Goal: Task Accomplishment & Management: Complete application form

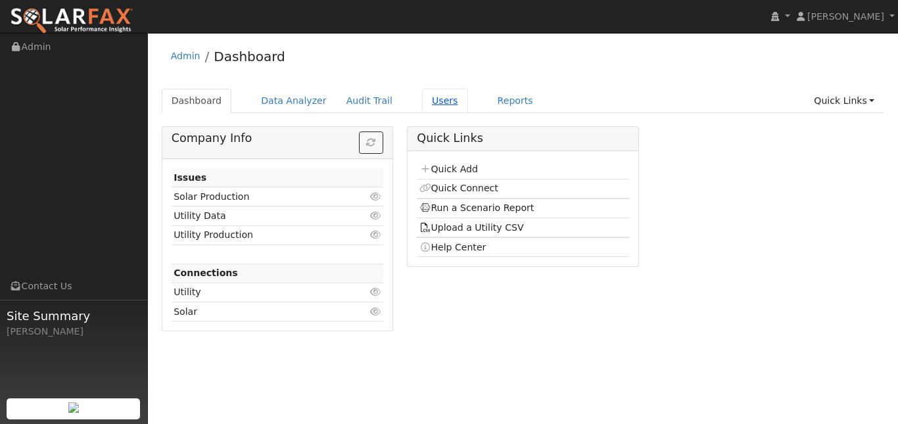
click at [468, 106] on link "Users" at bounding box center [445, 101] width 46 height 24
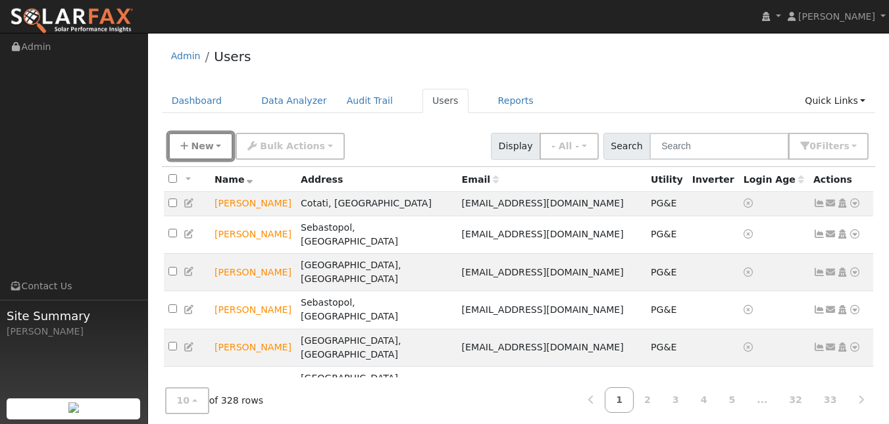
click at [194, 154] on button "New" at bounding box center [200, 146] width 65 height 27
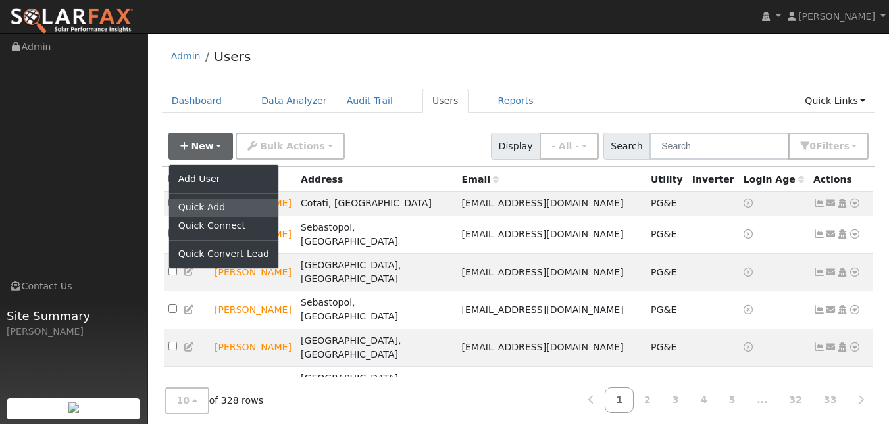
click at [211, 217] on link "Quick Add" at bounding box center [223, 208] width 109 height 18
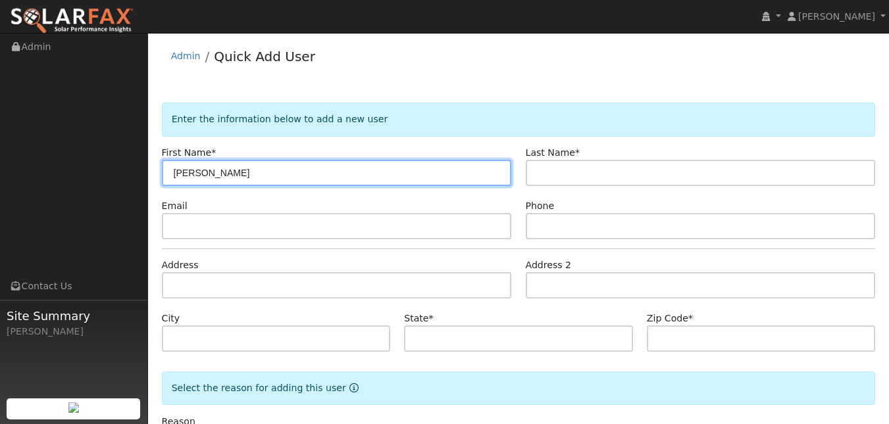
click at [191, 186] on input "Antony" at bounding box center [337, 173] width 350 height 26
type input "[PERSON_NAME]"
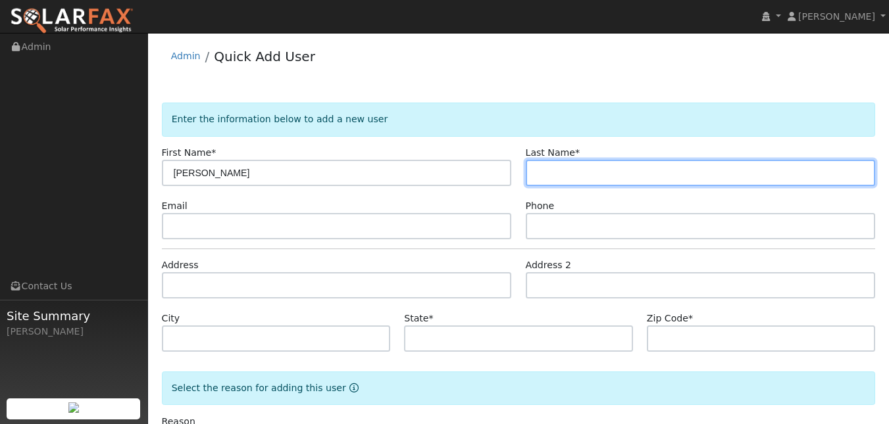
click at [542, 186] on input "text" at bounding box center [700, 173] width 350 height 26
type input "Thier"
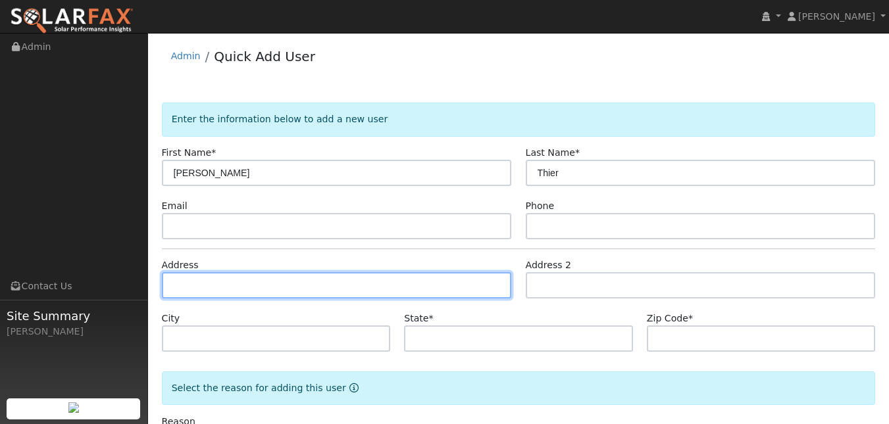
click at [320, 299] on input "text" at bounding box center [337, 285] width 350 height 26
type input "[STREET_ADDRESS]"
type input "[GEOGRAPHIC_DATA]"
type input "CA"
type input "94941"
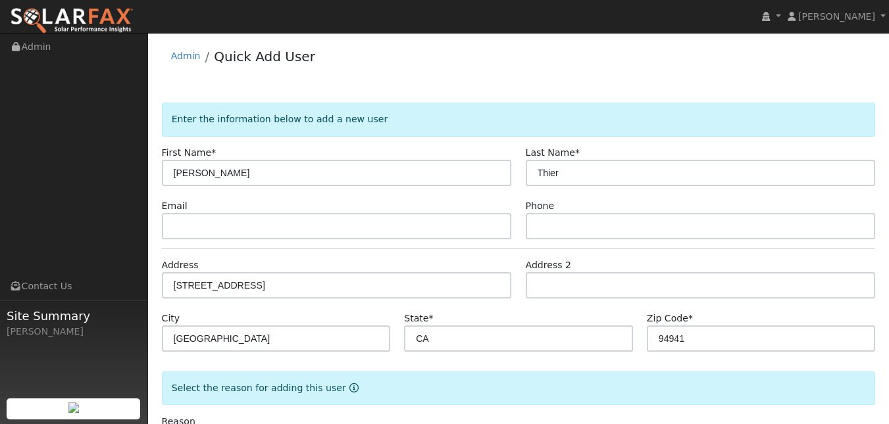
click at [556, 274] on form "Enter the information below to add a new user First Name * Anthony Last Name * …" at bounding box center [519, 290] width 714 height 374
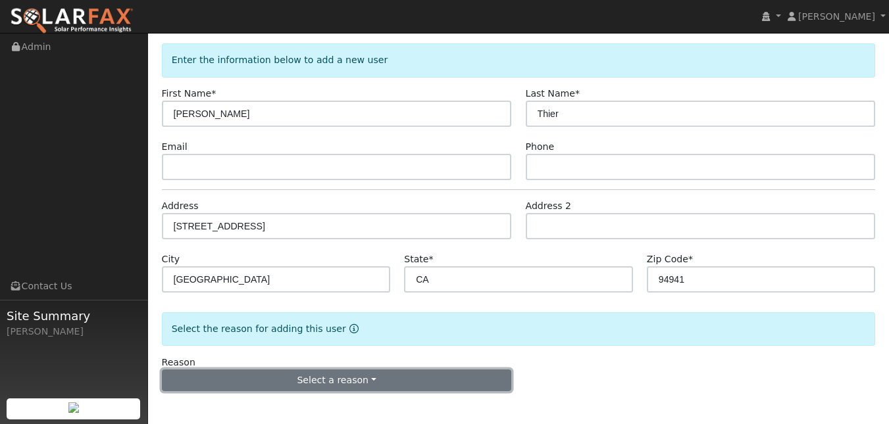
click at [308, 391] on button "Select a reason" at bounding box center [337, 381] width 350 height 22
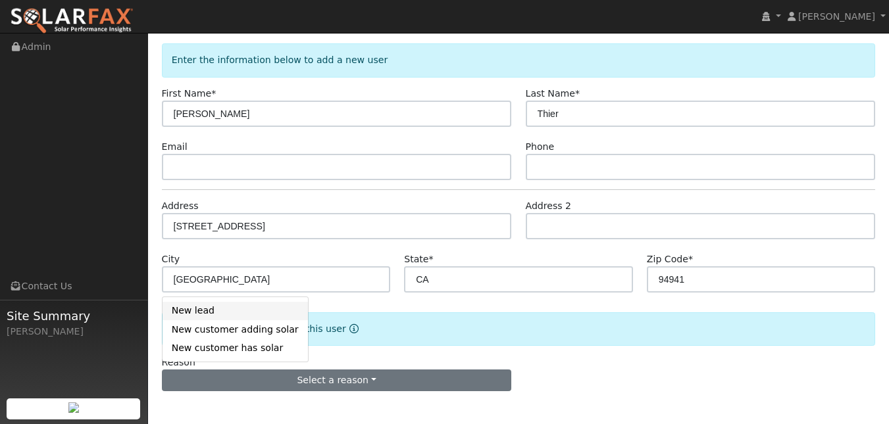
click at [241, 307] on link "New lead" at bounding box center [234, 311] width 145 height 18
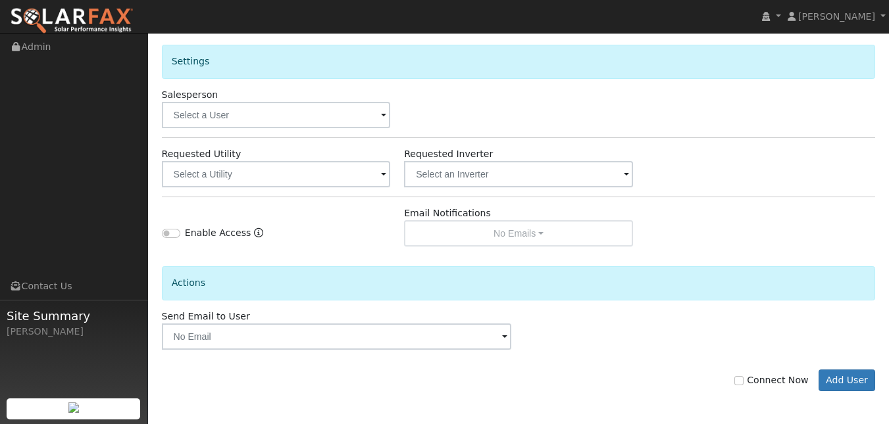
scroll to position [532, 0]
click at [844, 381] on button "Add User" at bounding box center [846, 381] width 57 height 22
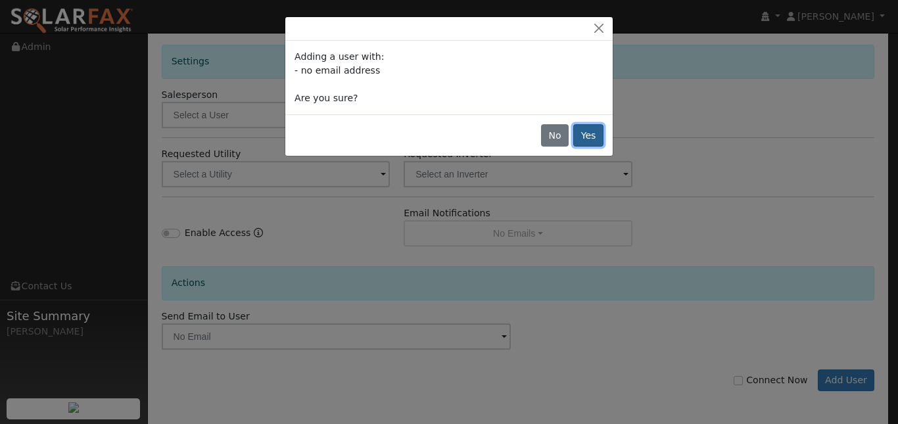
click at [579, 147] on button "Yes" at bounding box center [589, 135] width 30 height 22
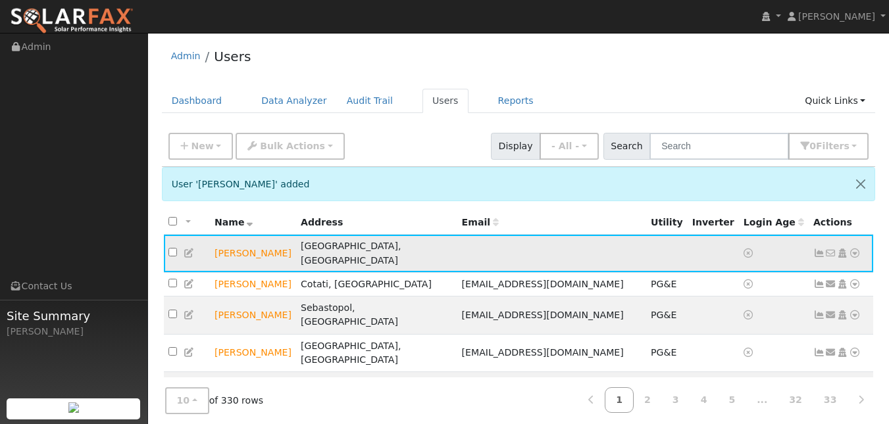
click at [187, 258] on icon at bounding box center [189, 253] width 12 height 9
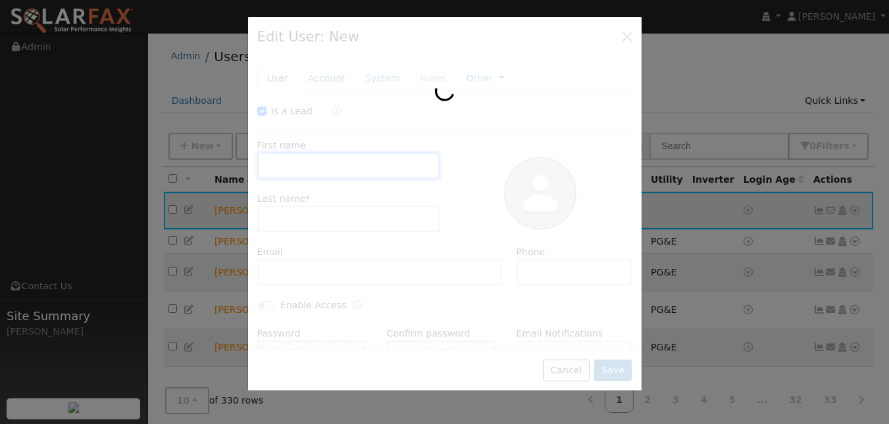
checkbox input "true"
type input "[PERSON_NAME]"
type input "Thier"
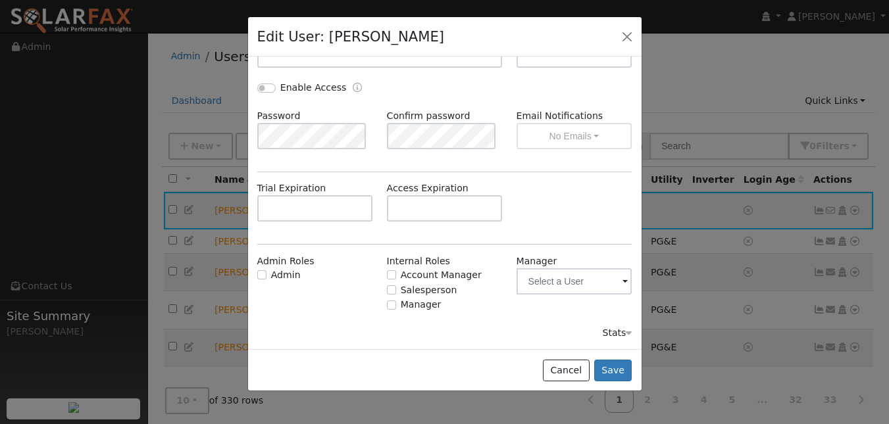
scroll to position [280, 0]
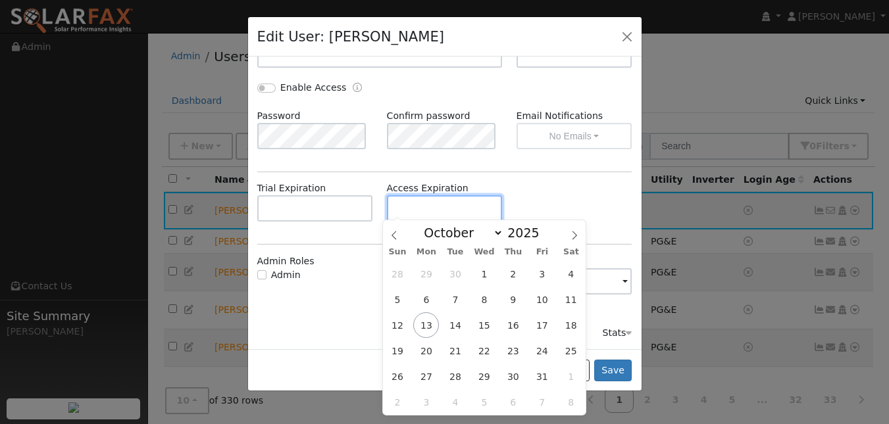
click at [458, 216] on input "text" at bounding box center [445, 208] width 116 height 26
click at [423, 347] on span "20" at bounding box center [426, 351] width 26 height 26
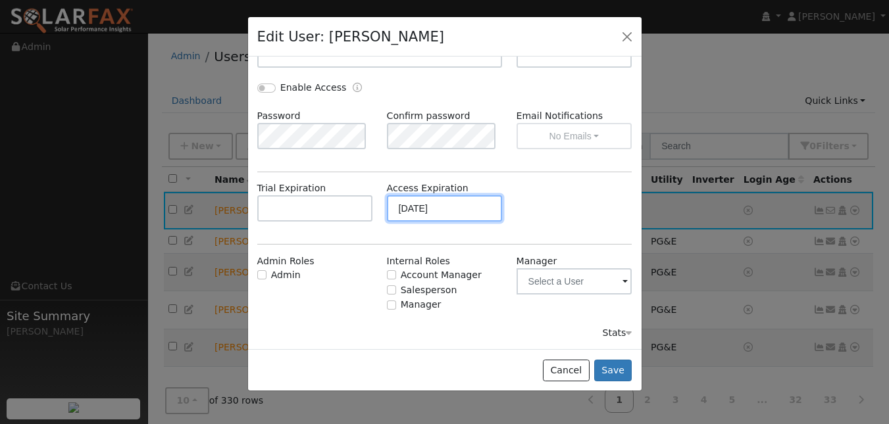
click at [462, 214] on input "10/20/2025" at bounding box center [445, 208] width 116 height 26
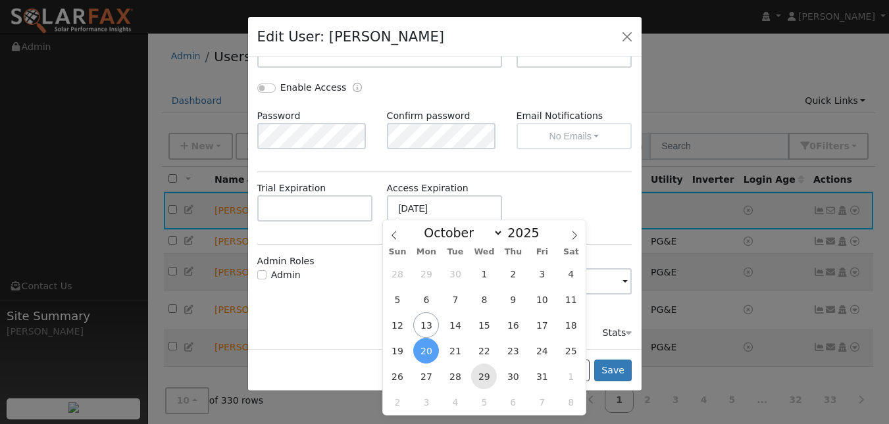
click at [495, 377] on span "29" at bounding box center [484, 377] width 26 height 26
type input "10/29/2025"
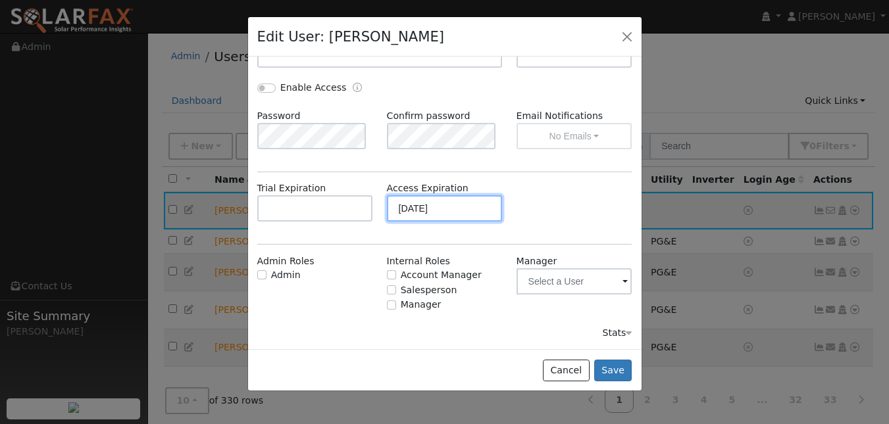
scroll to position [0, 0]
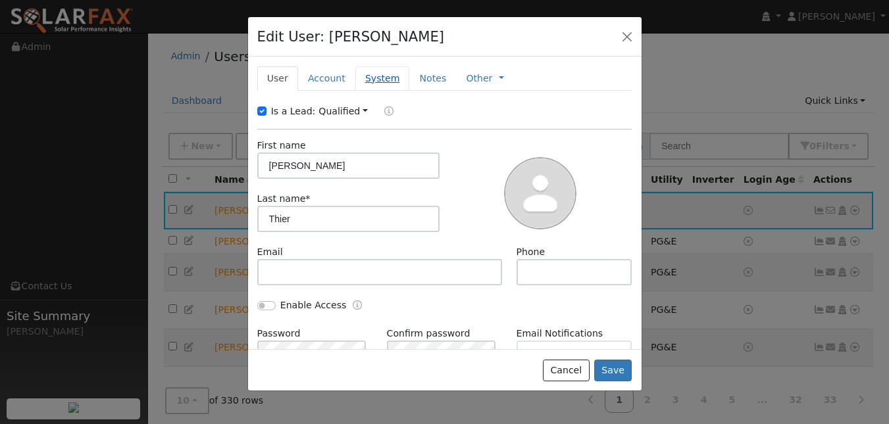
click at [404, 91] on link "System" at bounding box center [382, 78] width 55 height 24
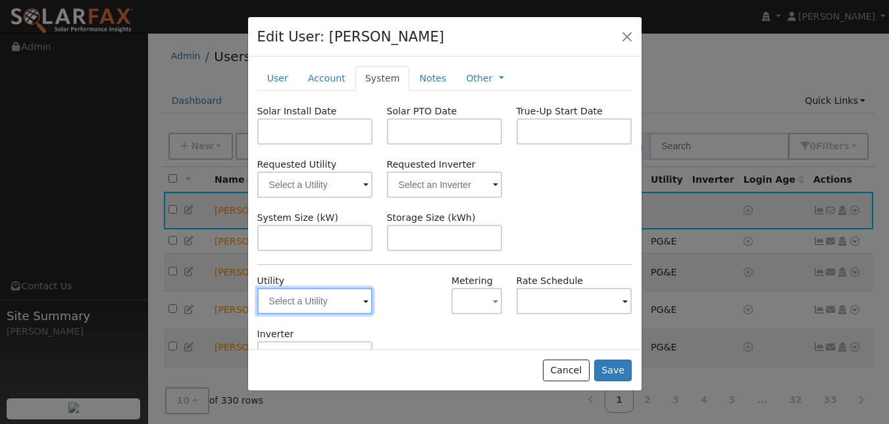
click at [326, 314] on input "text" at bounding box center [315, 301] width 116 height 26
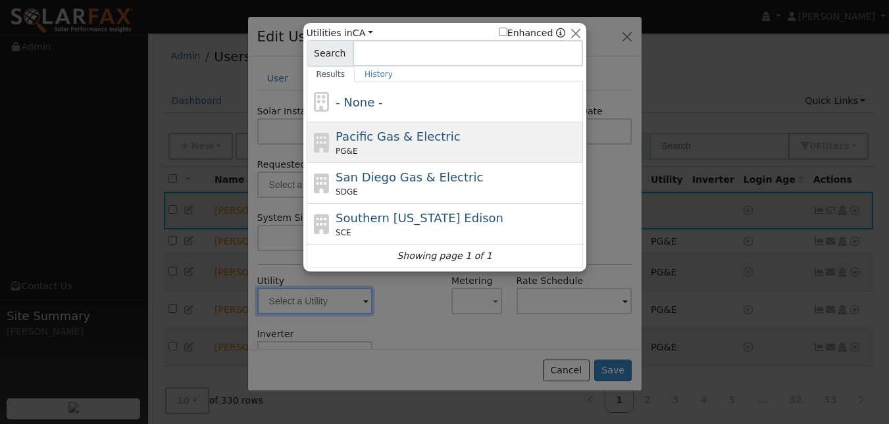
click at [416, 130] on div "Pacific Gas & Electric PG&E" at bounding box center [444, 142] width 276 height 41
type input "PG&E"
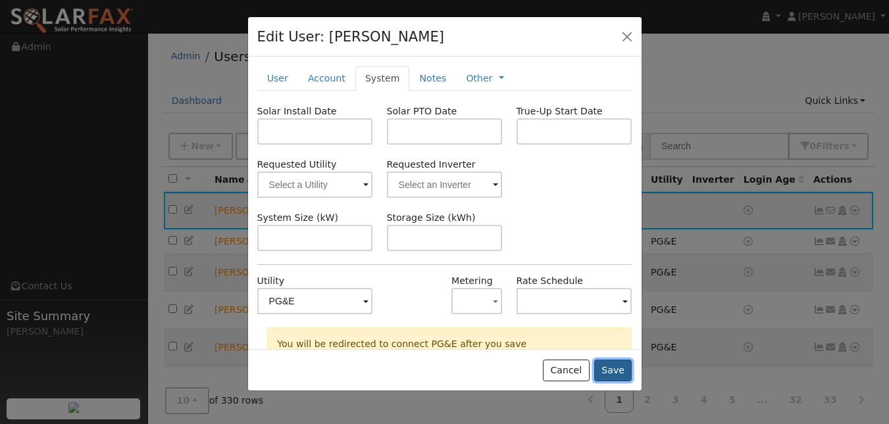
click at [605, 382] on button "Save" at bounding box center [613, 371] width 38 height 22
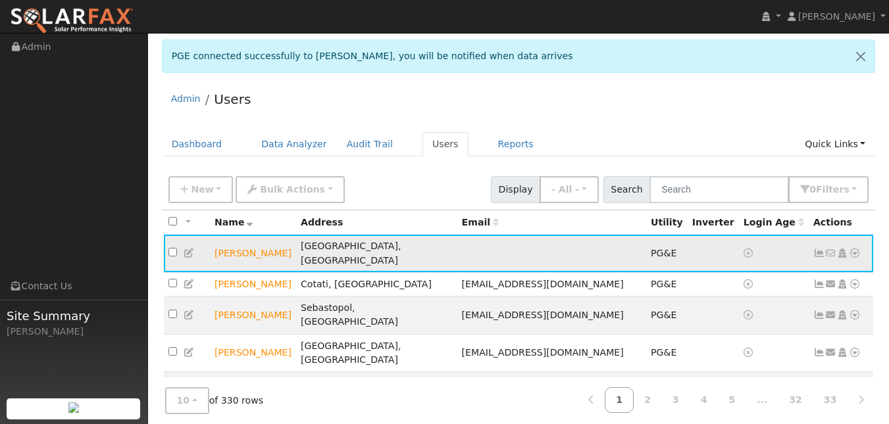
click at [851, 258] on icon at bounding box center [854, 253] width 12 height 9
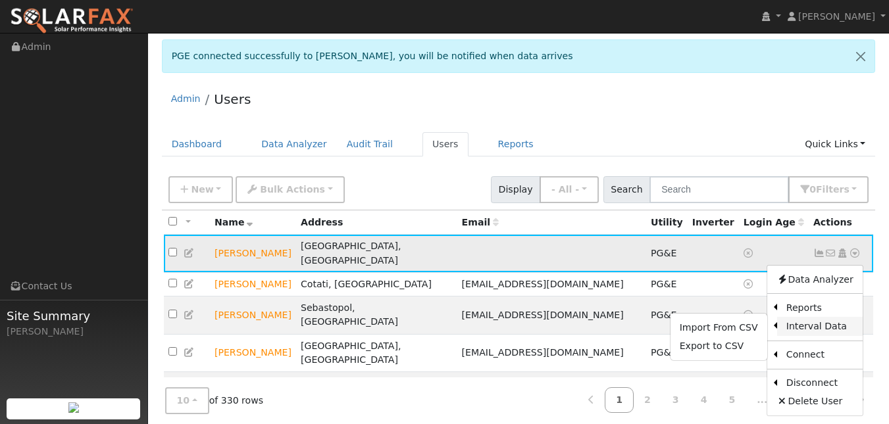
click at [821, 335] on link "Interval Data" at bounding box center [819, 326] width 85 height 18
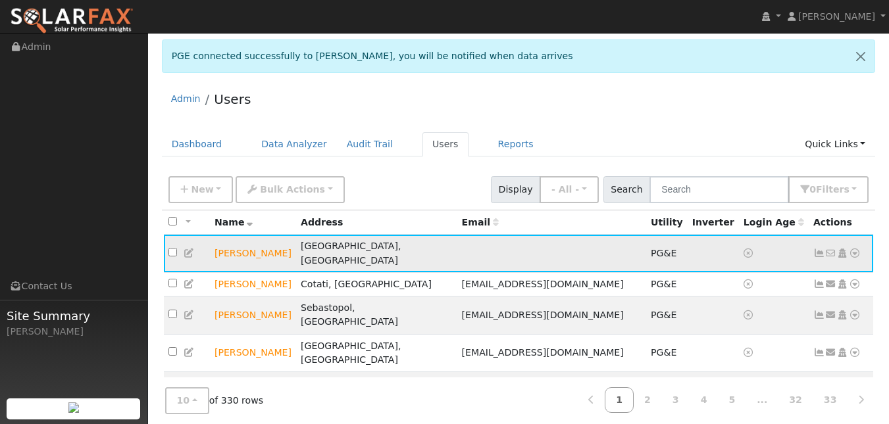
click at [849, 258] on icon at bounding box center [854, 253] width 12 height 9
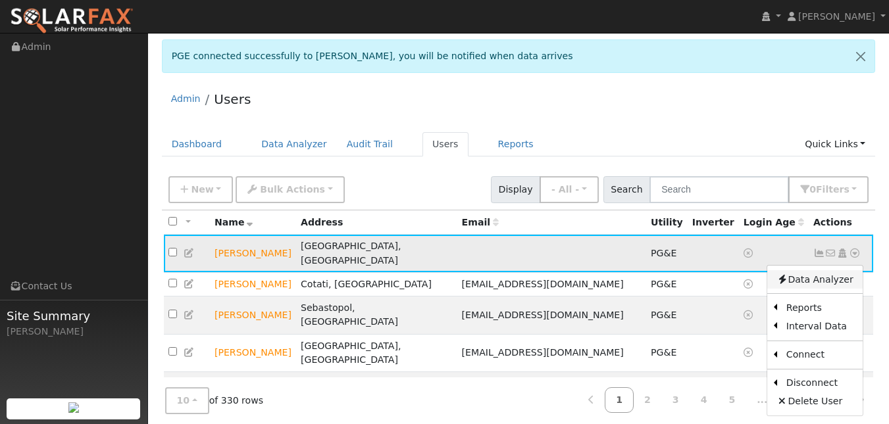
click at [823, 289] on link "Data Analyzer" at bounding box center [814, 279] width 95 height 18
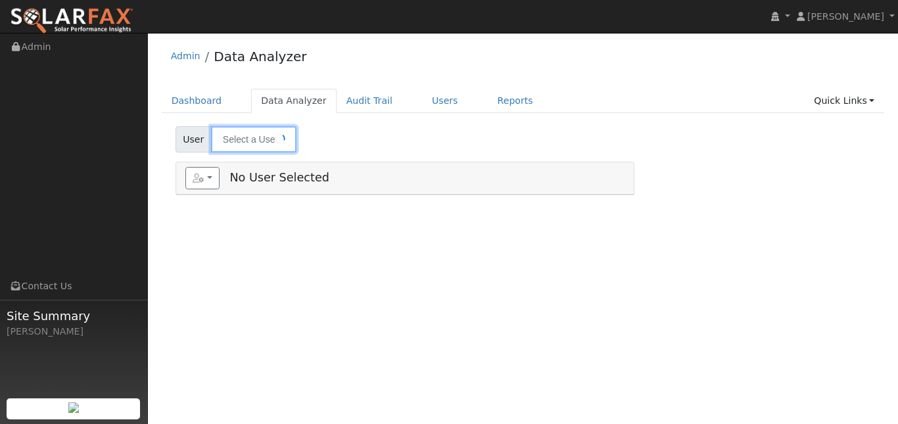
type input "[PERSON_NAME]"
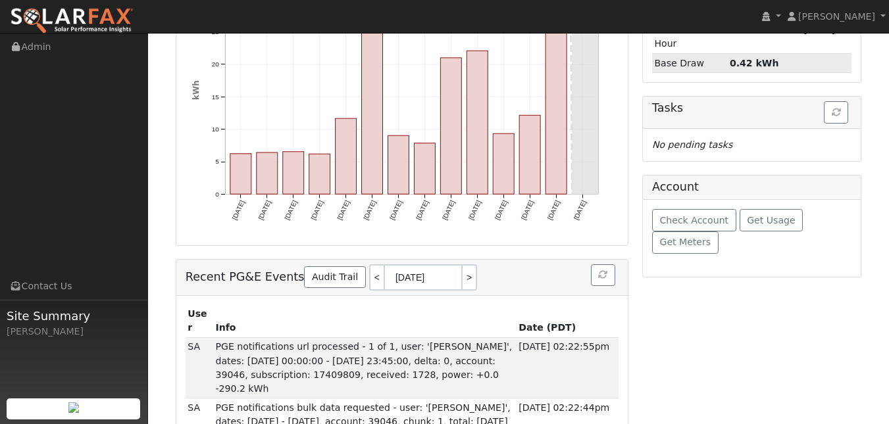
scroll to position [255, 0]
click at [691, 247] on span "Get Meters" at bounding box center [684, 241] width 51 height 11
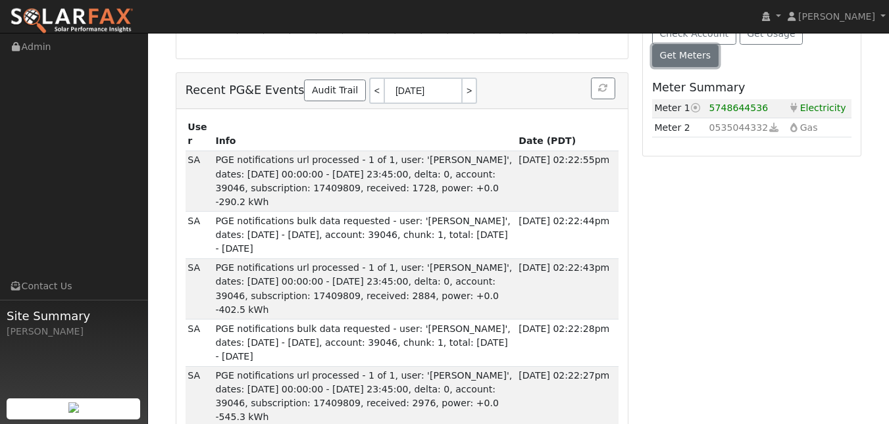
scroll to position [443, 0]
drag, startPoint x: 710, startPoint y: 230, endPoint x: 773, endPoint y: 231, distance: 63.1
click at [773, 117] on td "5748644536" at bounding box center [745, 107] width 79 height 19
copy span "5748644536"
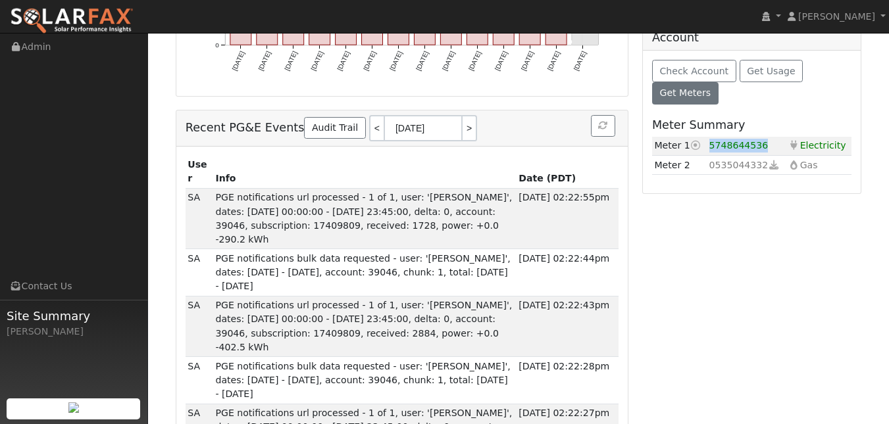
scroll to position [403, 0]
click at [728, 77] on span "Check Account" at bounding box center [693, 71] width 69 height 11
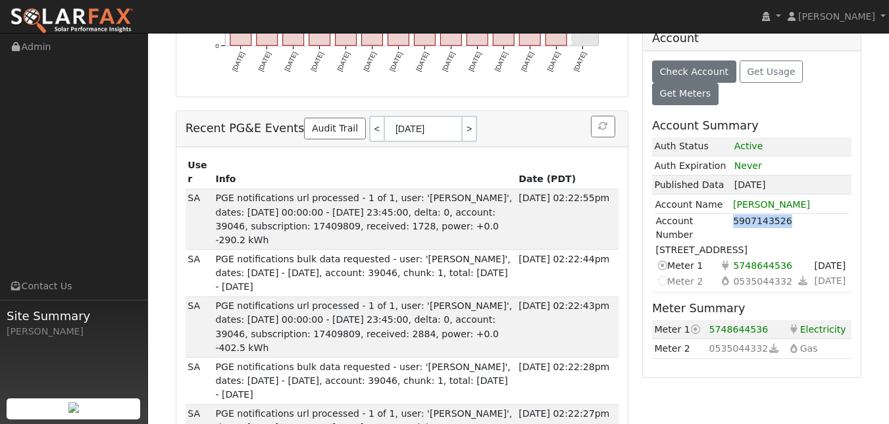
drag, startPoint x: 748, startPoint y: 359, endPoint x: 810, endPoint y: 361, distance: 61.2
click at [810, 243] on td "5907143526" at bounding box center [790, 229] width 116 height 30
copy td "5907143526"
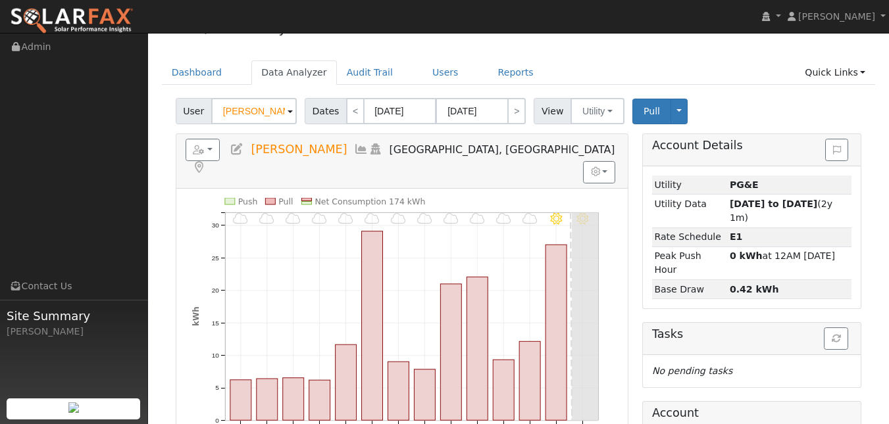
scroll to position [0, 0]
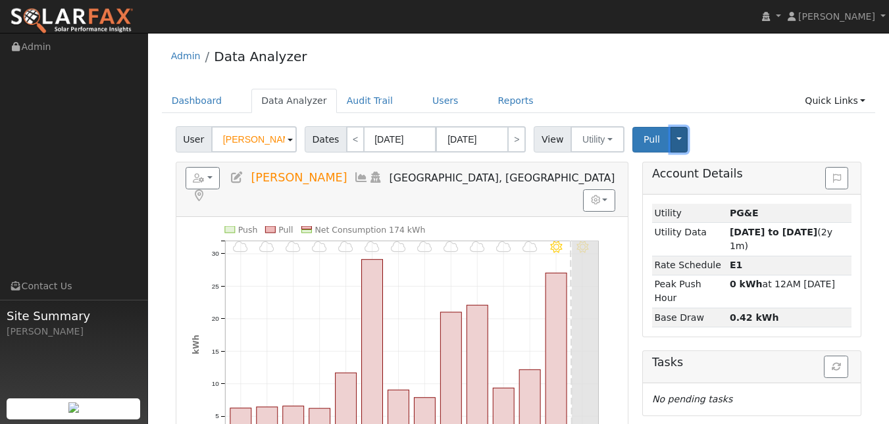
click at [687, 153] on button "Toggle Dropdown" at bounding box center [678, 140] width 17 height 26
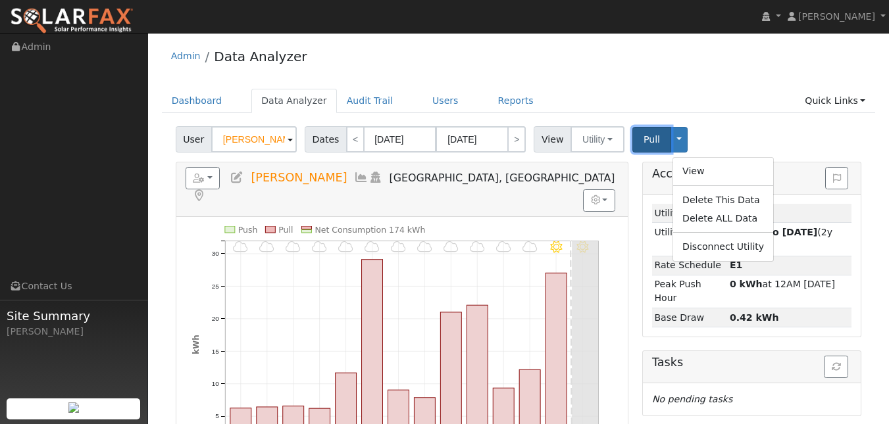
click at [660, 145] on span "Pull" at bounding box center [651, 139] width 16 height 11
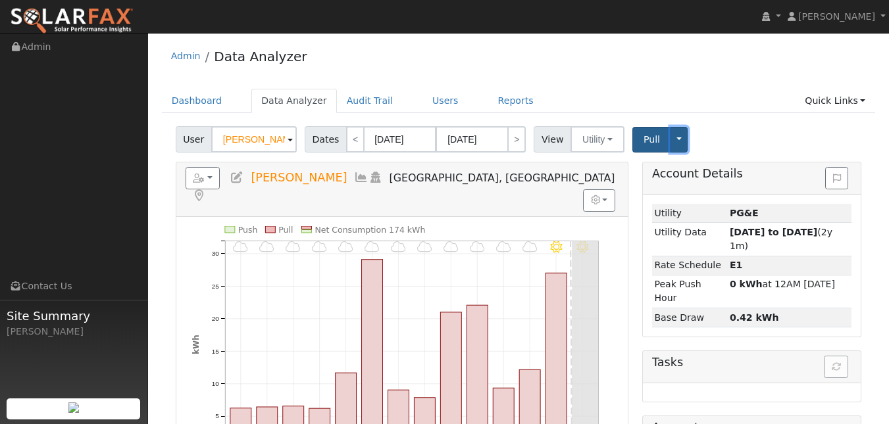
click at [687, 153] on button "Toggle Dropdown" at bounding box center [678, 140] width 17 height 26
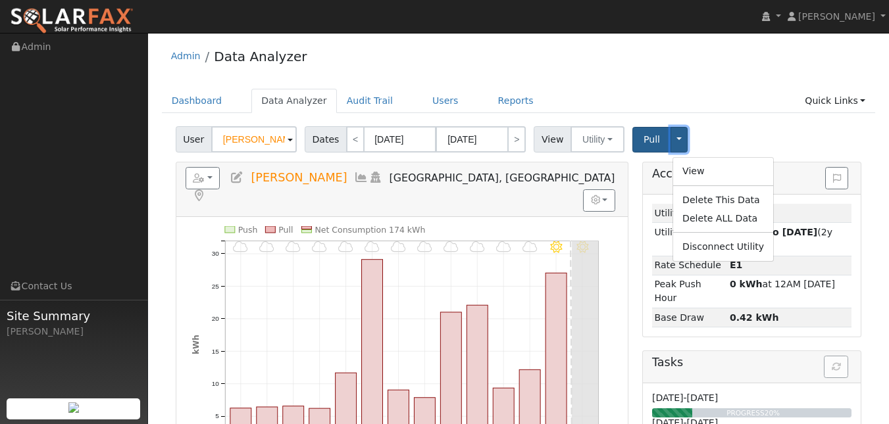
click at [687, 153] on button "Toggle Dropdown" at bounding box center [678, 140] width 17 height 26
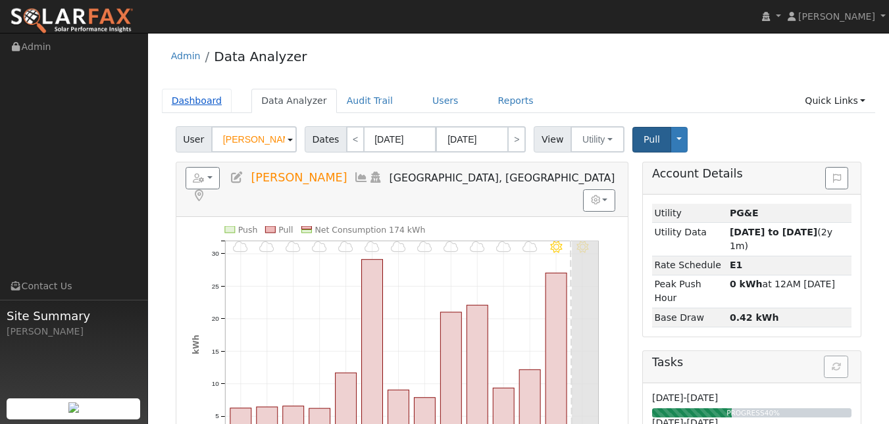
click at [208, 103] on link "Dashboard" at bounding box center [197, 101] width 70 height 24
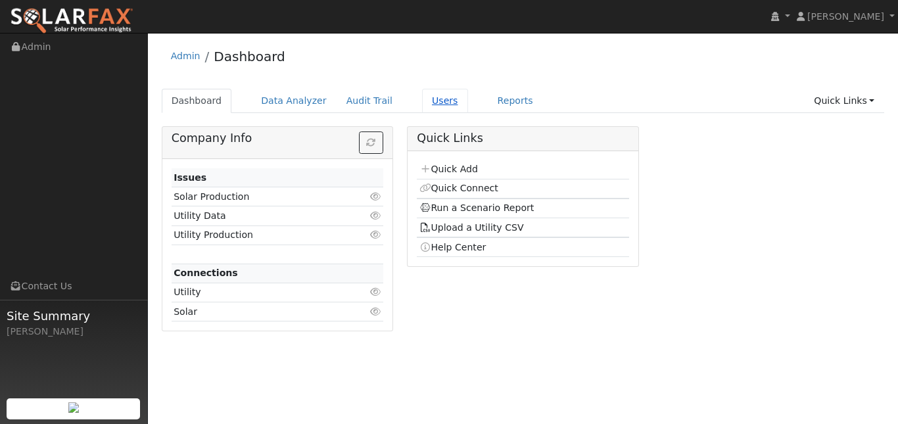
click at [468, 112] on link "Users" at bounding box center [445, 101] width 46 height 24
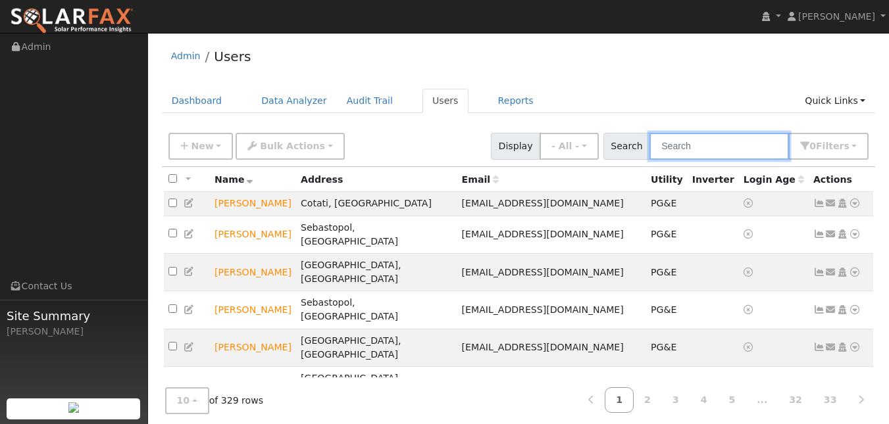
click at [666, 160] on input "text" at bounding box center [718, 146] width 139 height 27
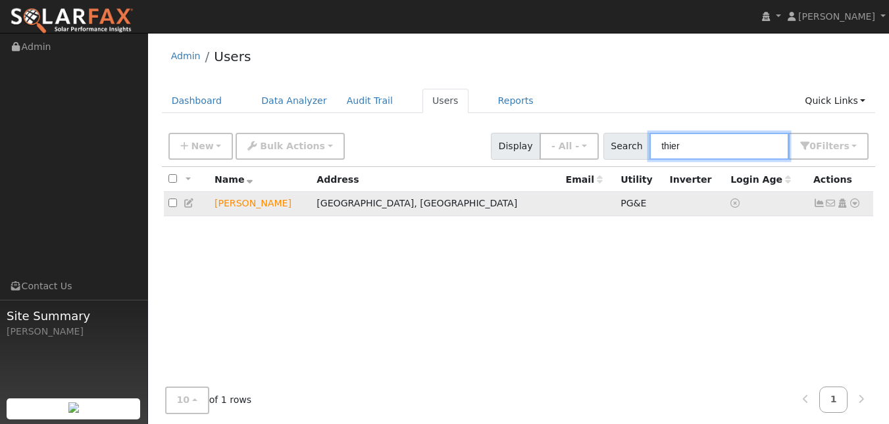
type input "thier"
click at [851, 208] on icon at bounding box center [854, 203] width 12 height 9
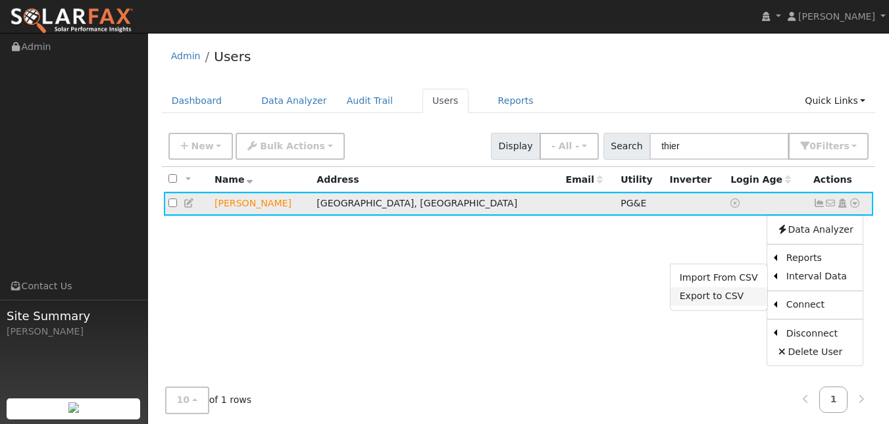
click at [710, 306] on link "Export to CSV" at bounding box center [718, 296] width 97 height 18
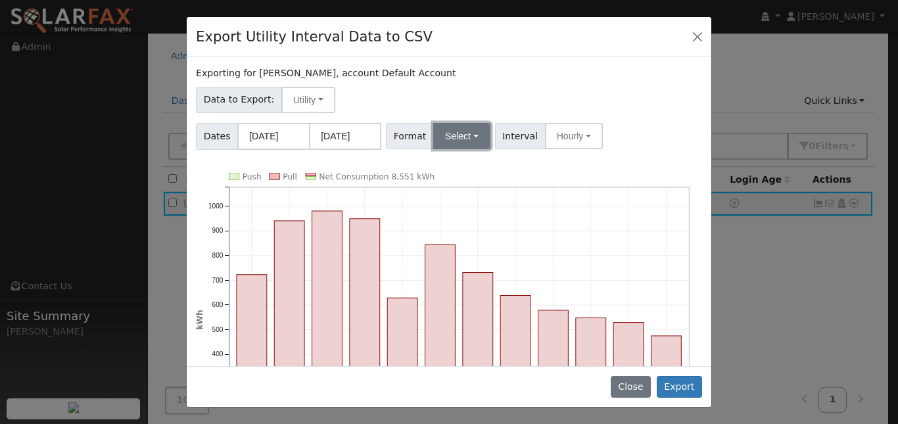
click at [477, 146] on button "Select" at bounding box center [461, 136] width 57 height 26
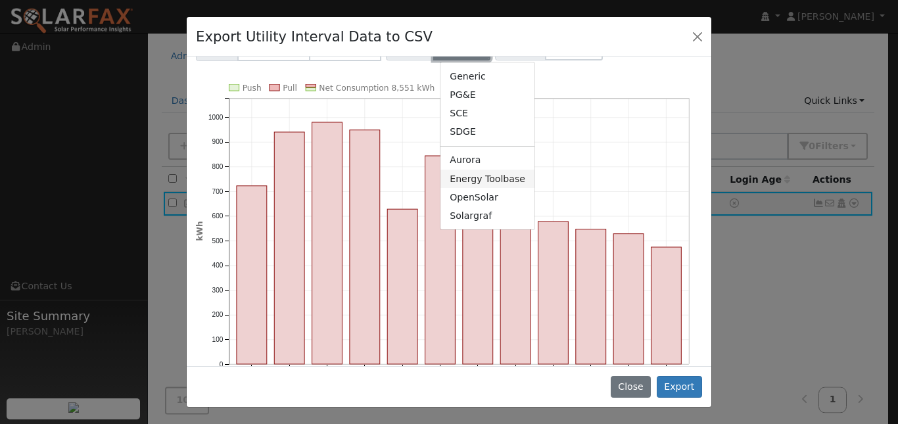
scroll to position [97, 0]
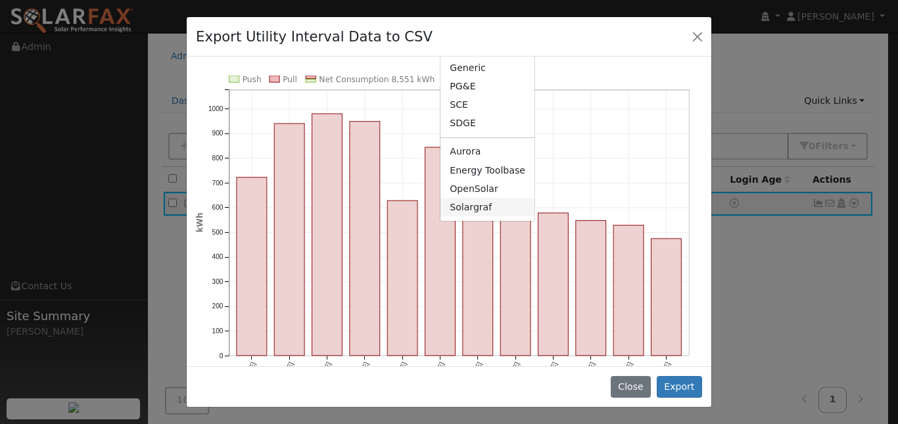
click at [500, 216] on link "Solargraf" at bounding box center [488, 207] width 94 height 18
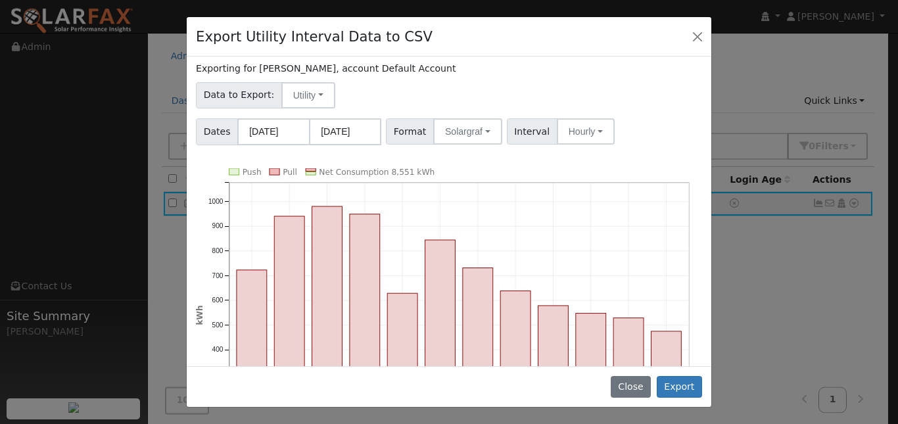
scroll to position [3, 0]
click at [672, 376] on button "Export" at bounding box center [679, 387] width 45 height 22
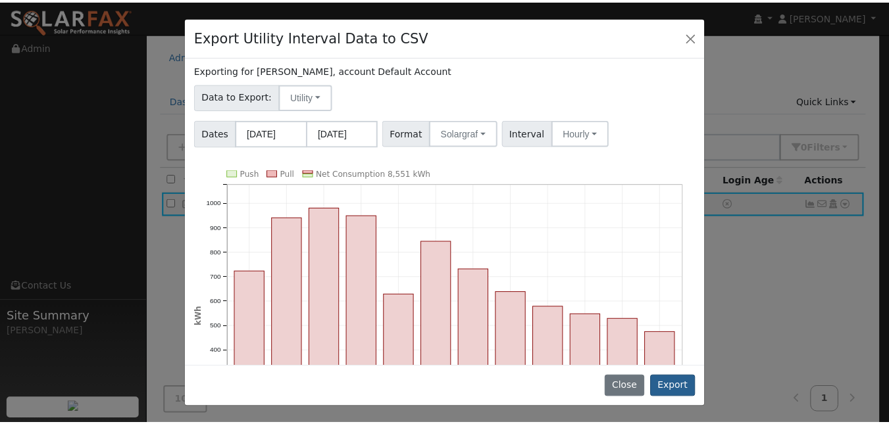
scroll to position [0, 0]
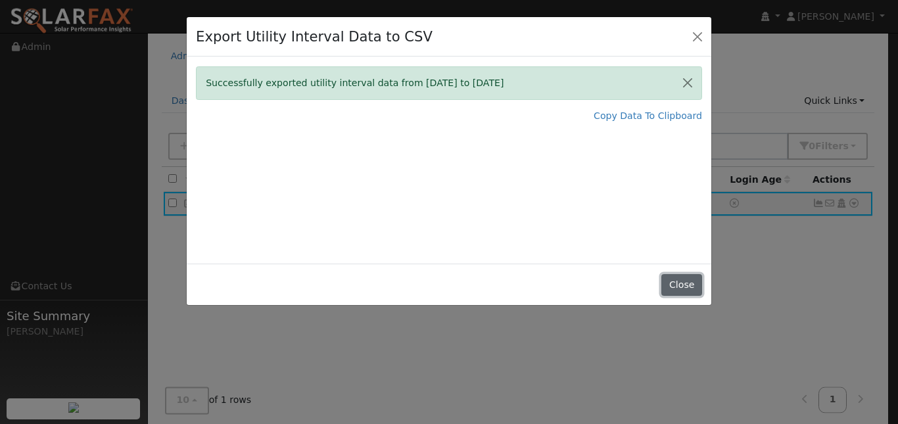
click at [677, 297] on button "Close" at bounding box center [682, 285] width 40 height 22
